Goal: Task Accomplishment & Management: Use online tool/utility

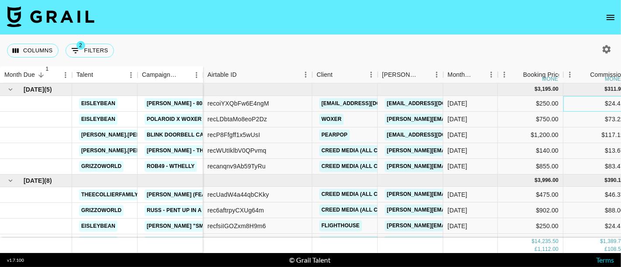
click at [582, 108] on div "$24.41" at bounding box center [597, 104] width 66 height 16
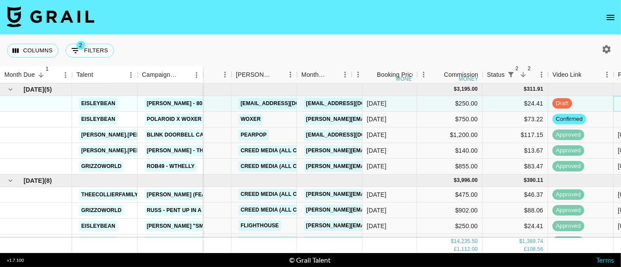
scroll to position [0, 146]
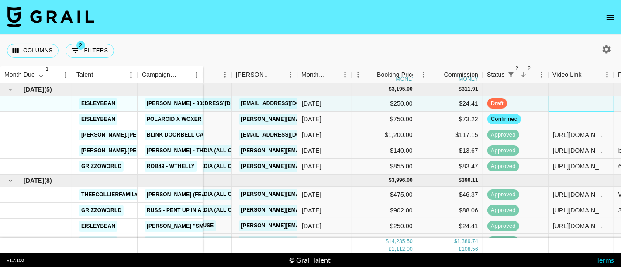
click at [569, 102] on div at bounding box center [582, 104] width 66 height 16
click at [569, 101] on div at bounding box center [582, 104] width 66 height 16
type input "[URL][DOMAIN_NAME]"
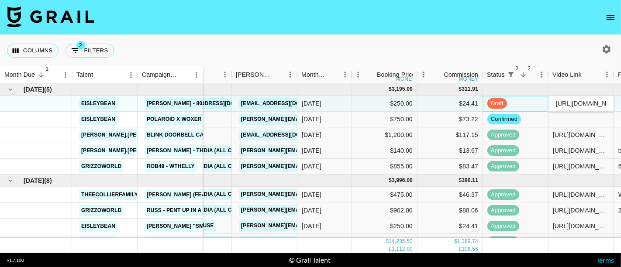
click at [537, 103] on div "draft" at bounding box center [516, 104] width 66 height 16
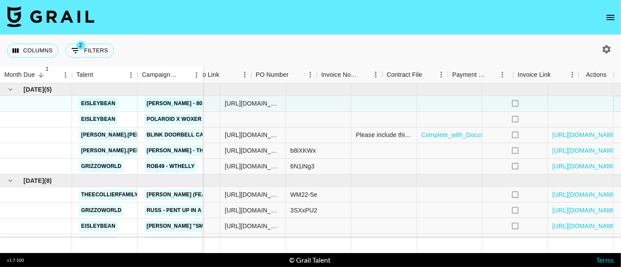
scroll to position [0, 509]
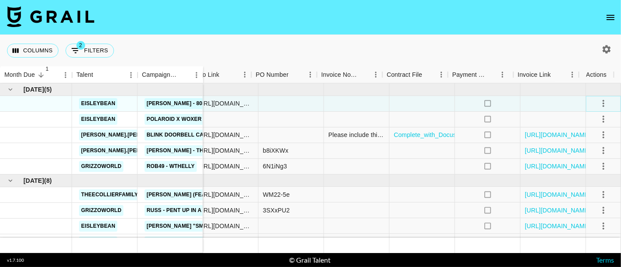
click at [599, 104] on icon "select merge strategy" at bounding box center [604, 103] width 10 height 10
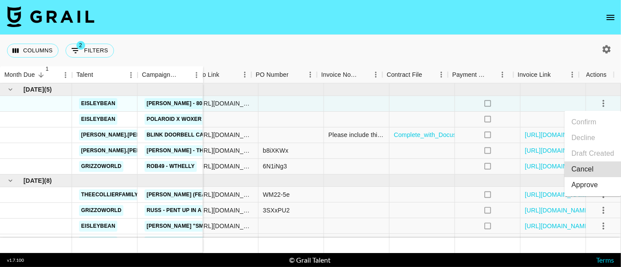
click at [588, 185] on div "Approve" at bounding box center [585, 185] width 27 height 10
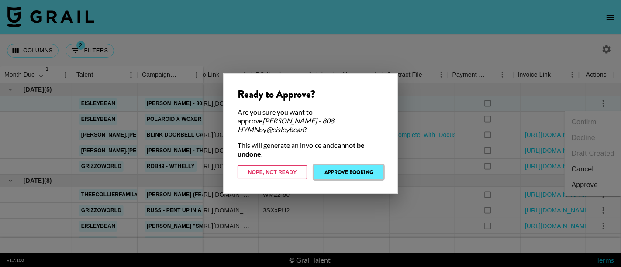
click at [362, 169] on button "Approve Booking" at bounding box center [348, 173] width 69 height 14
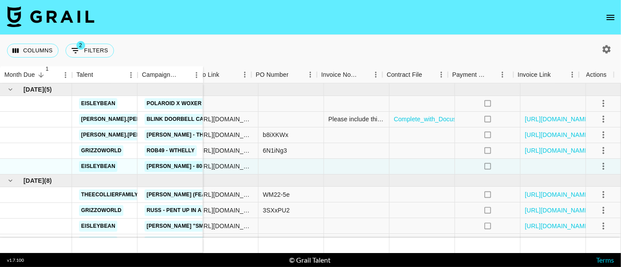
click at [547, 14] on nav at bounding box center [310, 17] width 621 height 35
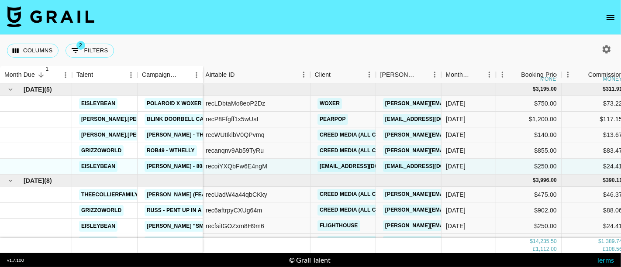
scroll to position [0, 0]
